Goal: Book appointment/travel/reservation

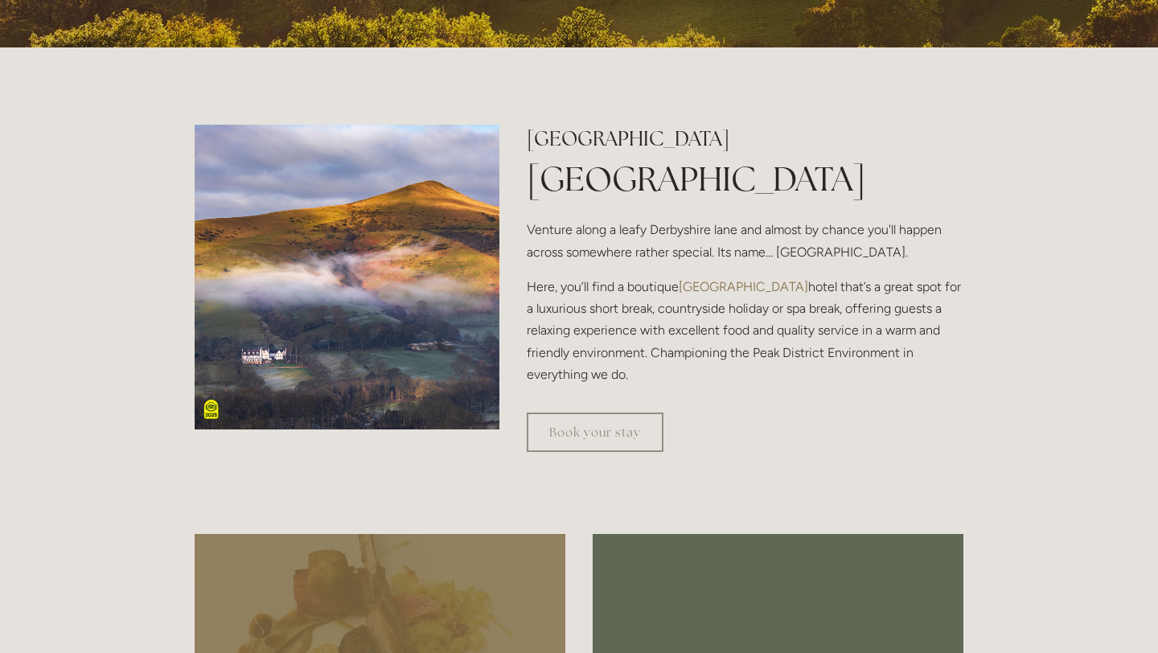
scroll to position [501, 0]
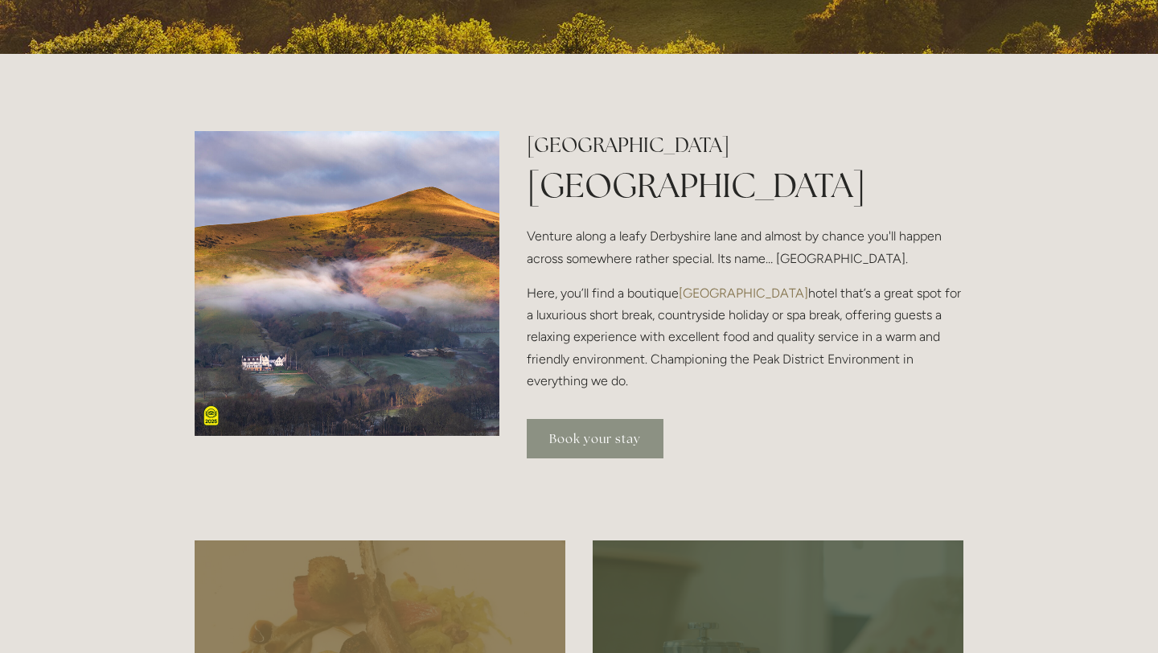
click at [611, 444] on link "Book your stay" at bounding box center [595, 438] width 137 height 39
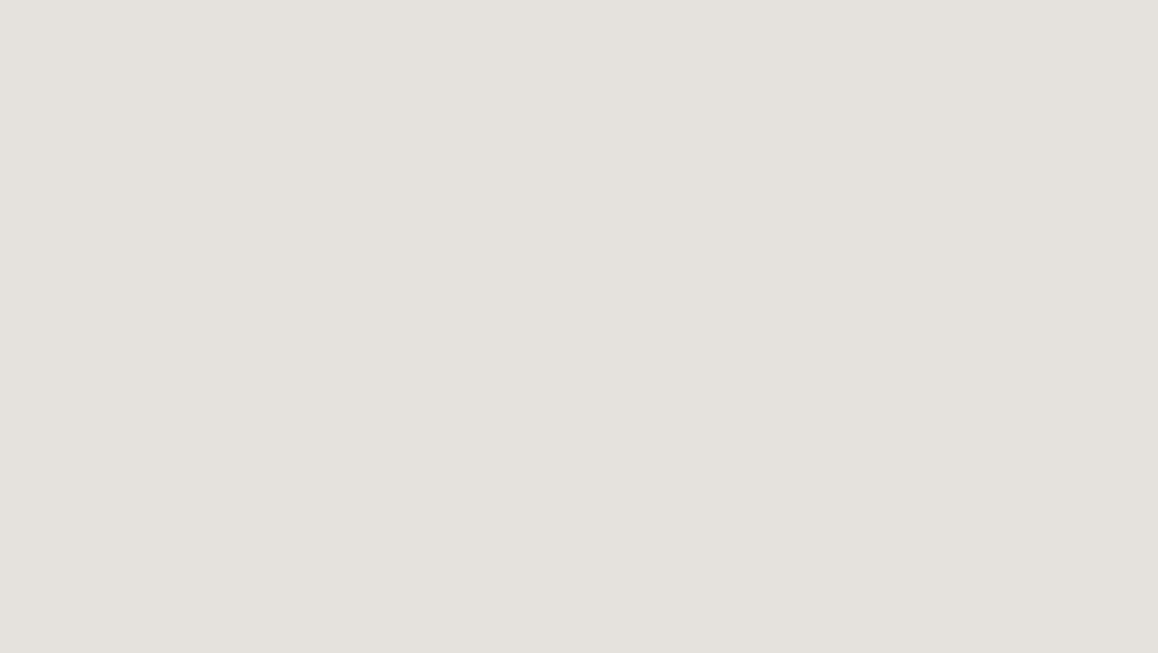
scroll to position [86, 0]
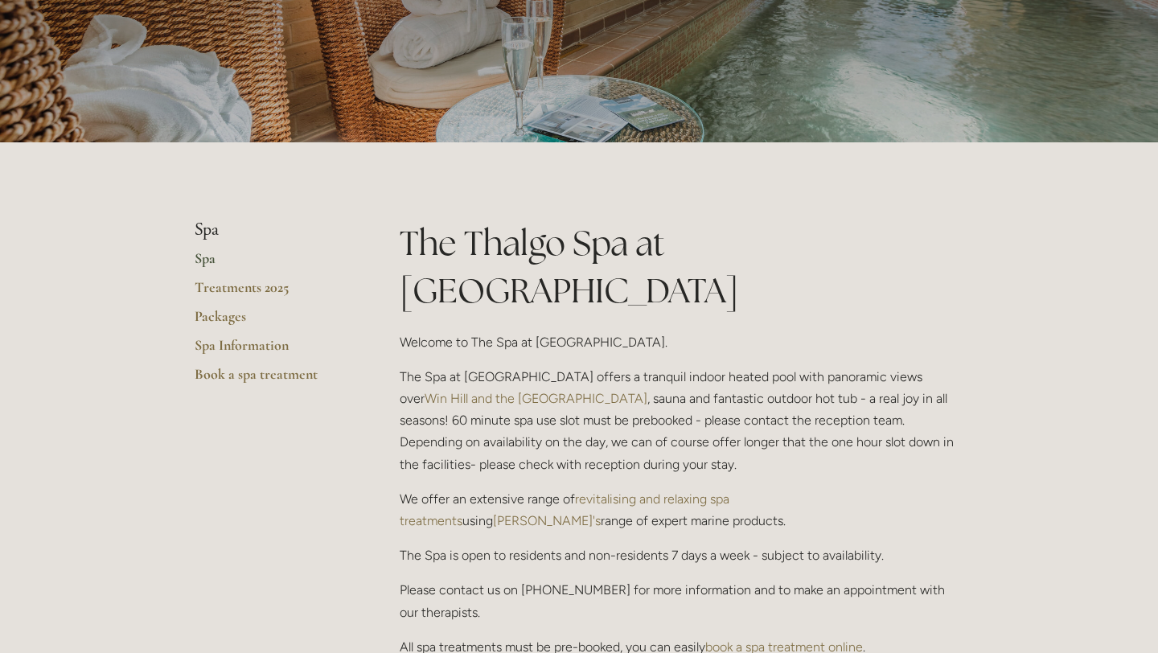
scroll to position [71, 0]
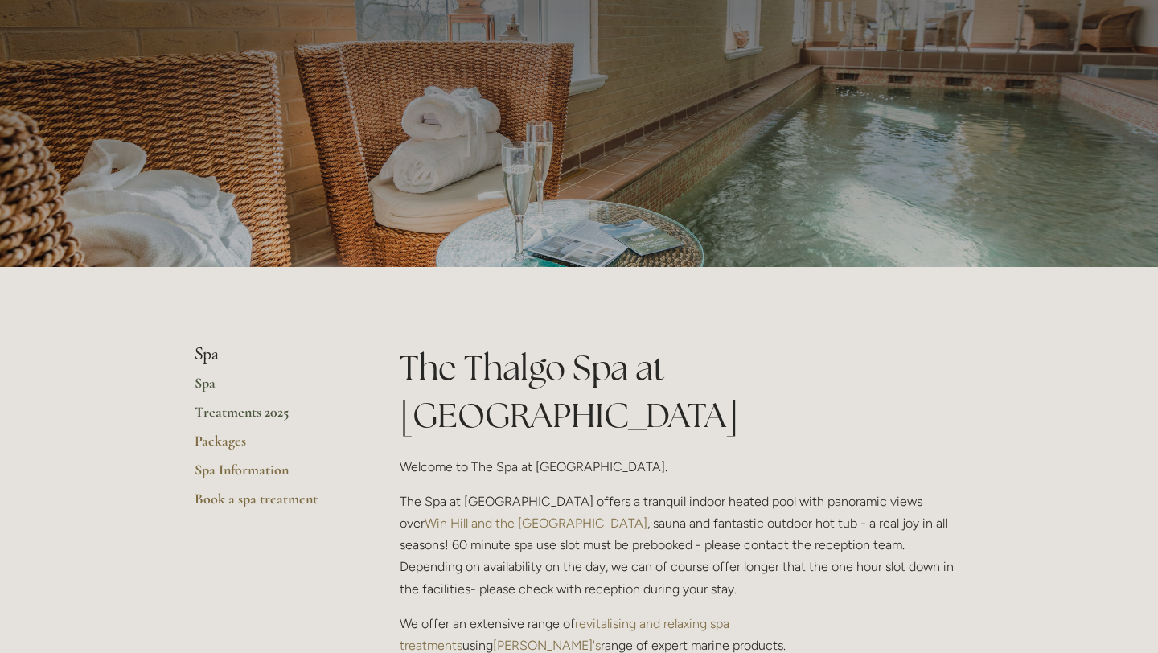
click at [247, 411] on link "Treatments 2025" at bounding box center [272, 417] width 154 height 29
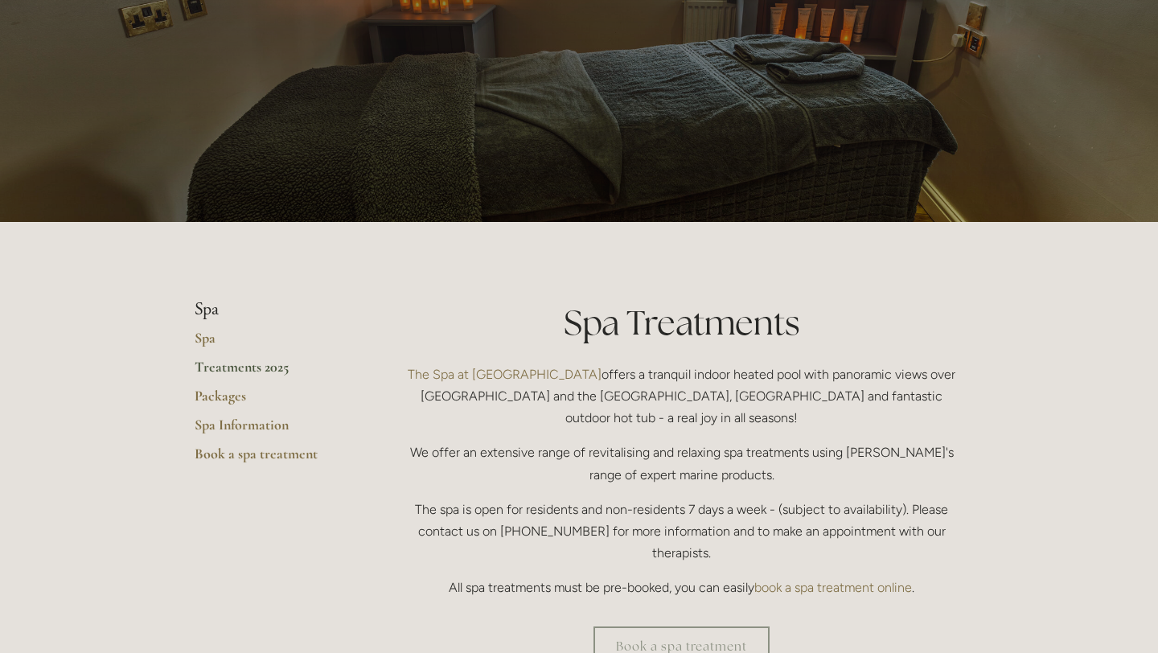
scroll to position [120, 0]
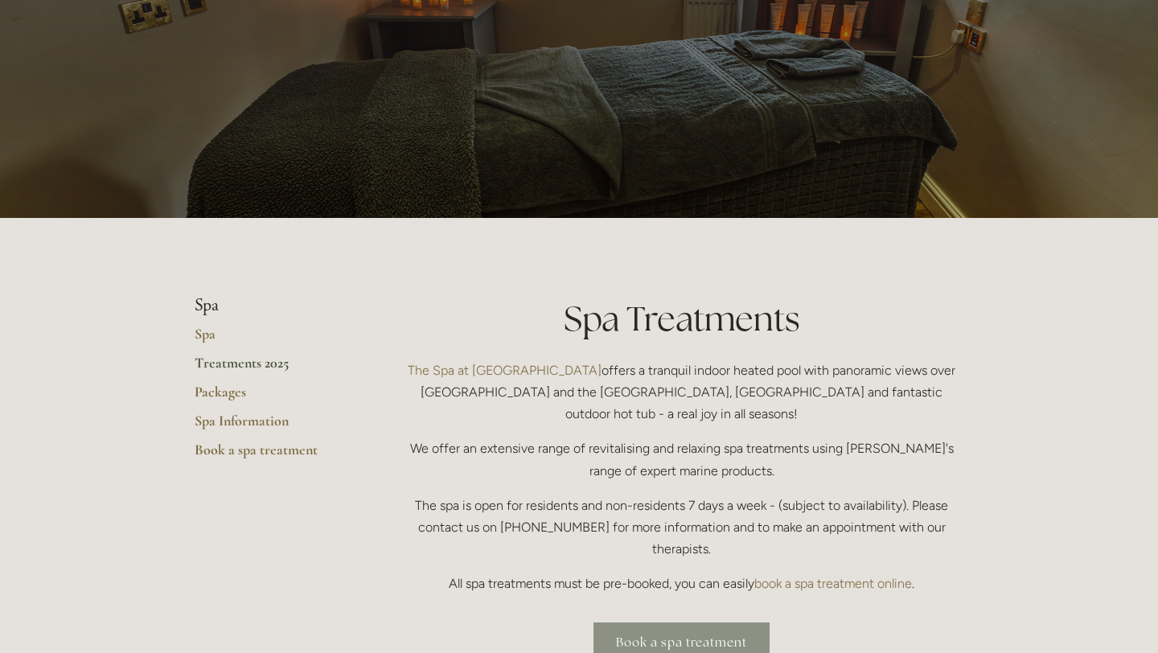
click at [696, 622] on link "Book a spa treatment" at bounding box center [681, 641] width 176 height 39
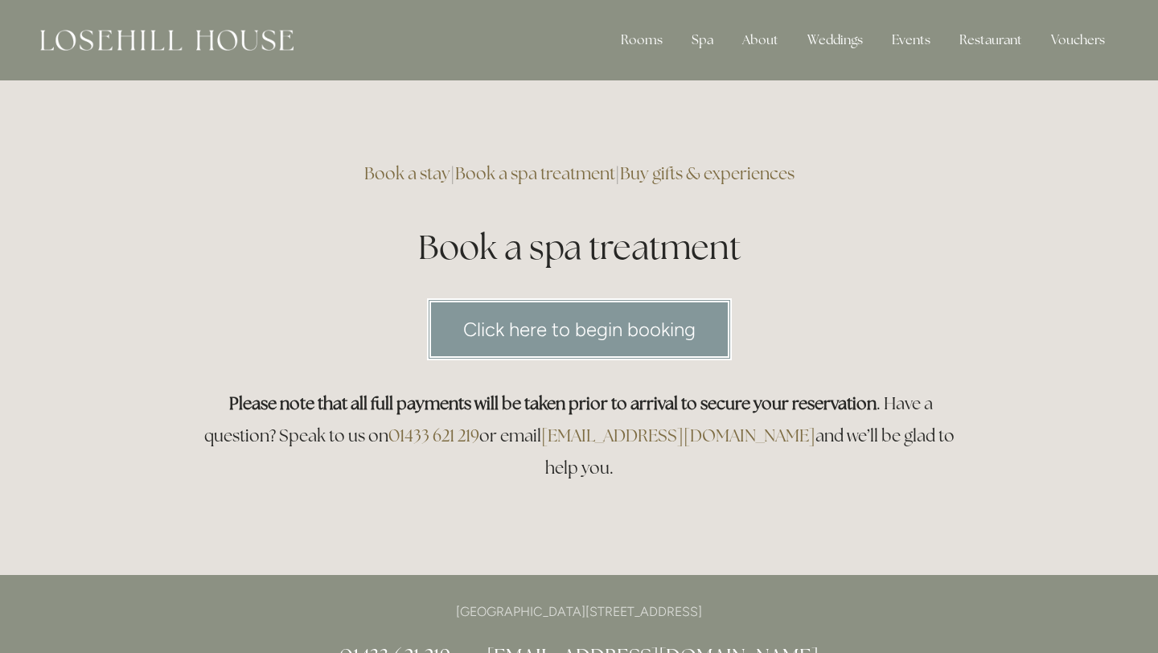
click at [616, 325] on link "Click here to begin booking" at bounding box center [579, 329] width 305 height 62
